Goal: Task Accomplishment & Management: Use online tool/utility

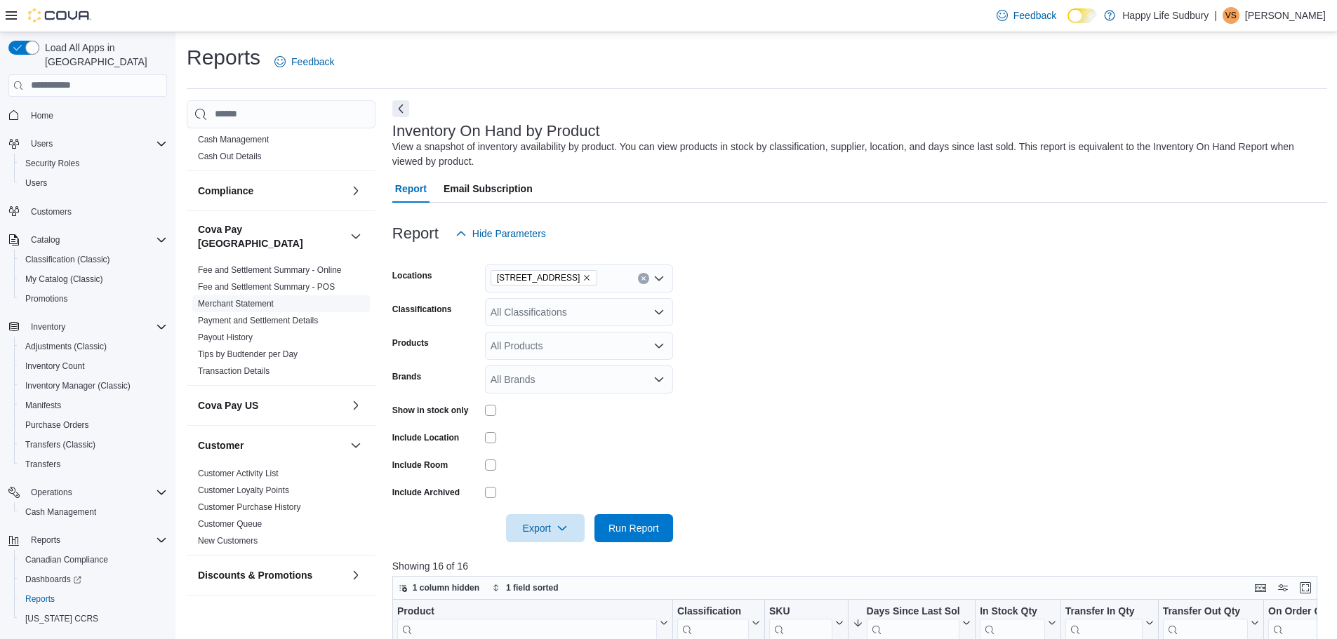
scroll to position [70, 0]
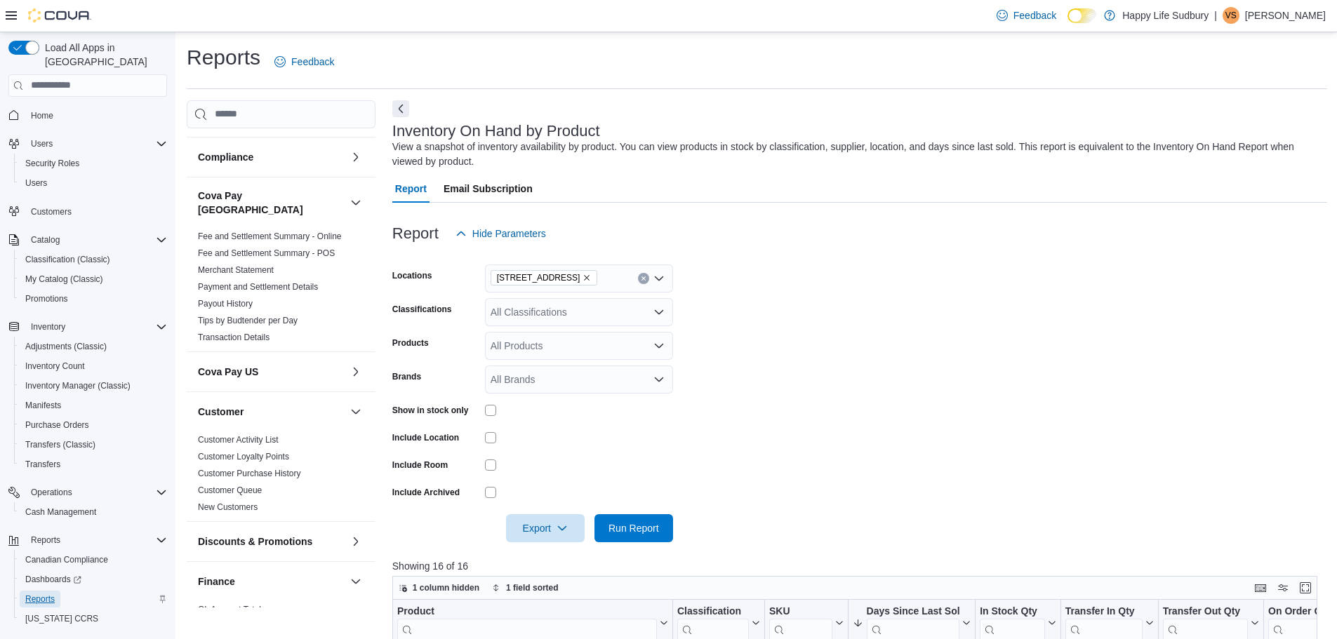
click at [37, 594] on span "Reports" at bounding box center [39, 599] width 29 height 11
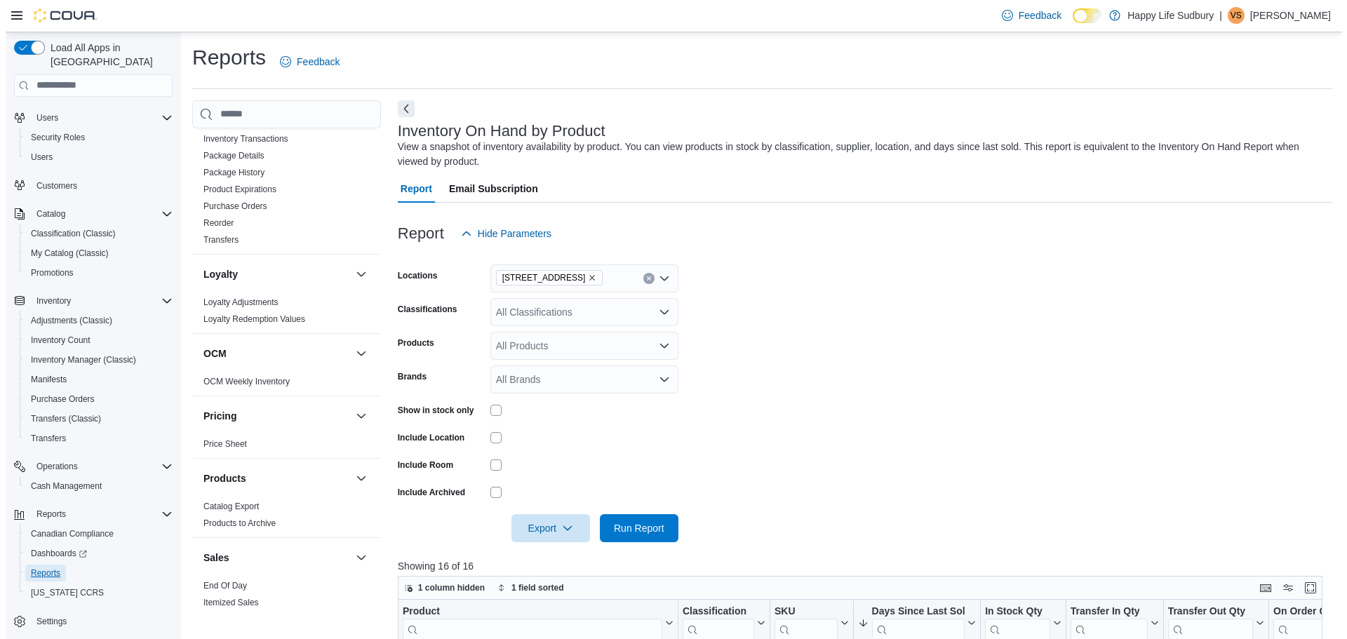
scroll to position [842, 0]
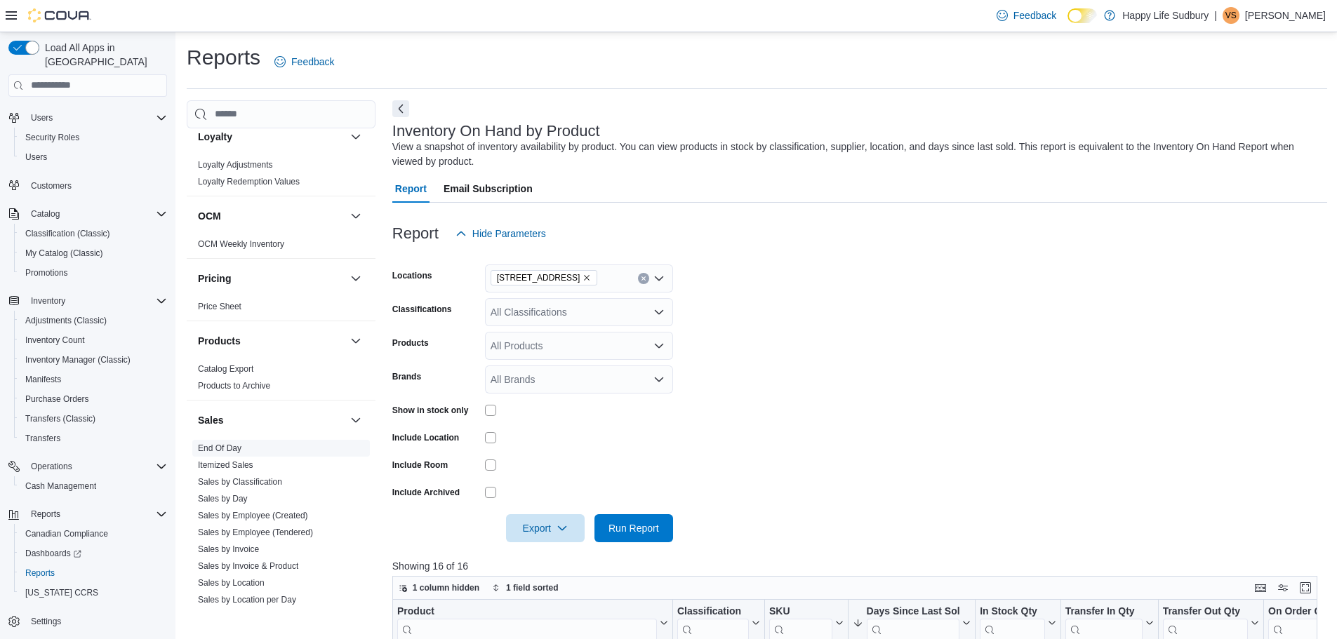
click at [234, 443] on link "End Of Day" at bounding box center [220, 448] width 44 height 10
